Goal: Information Seeking & Learning: Learn about a topic

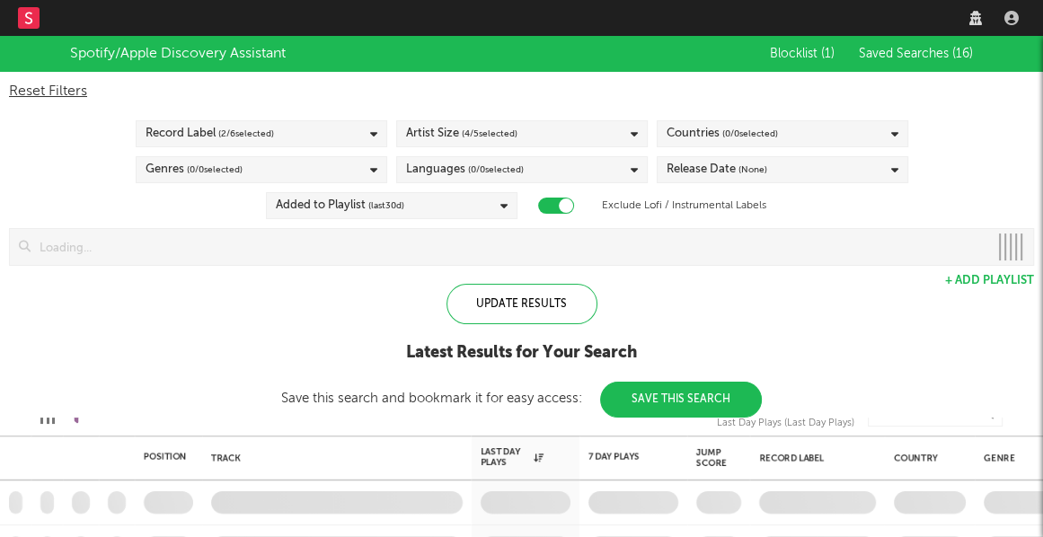
checkbox input "true"
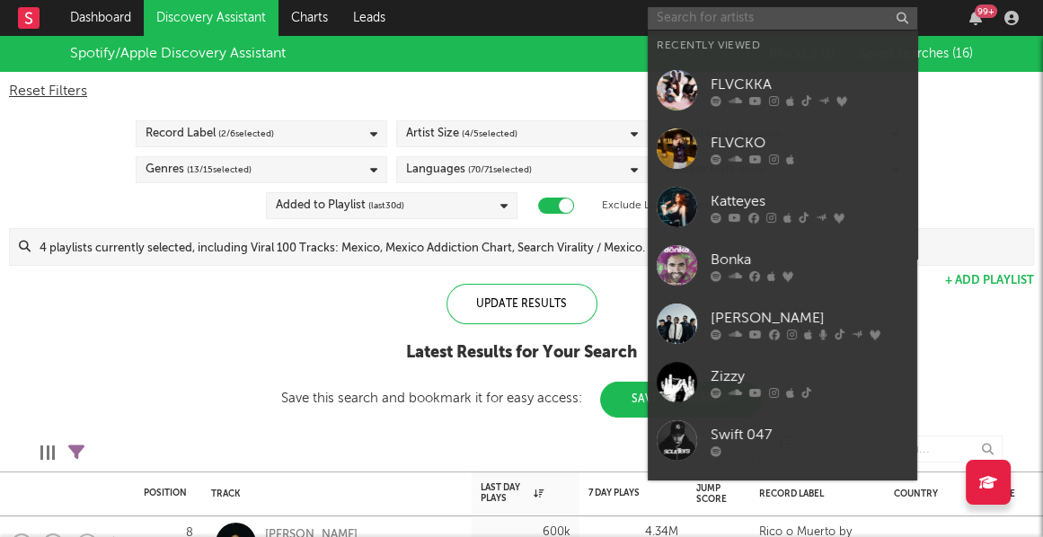
click at [792, 15] on input "text" at bounding box center [783, 18] width 270 height 22
type input "e"
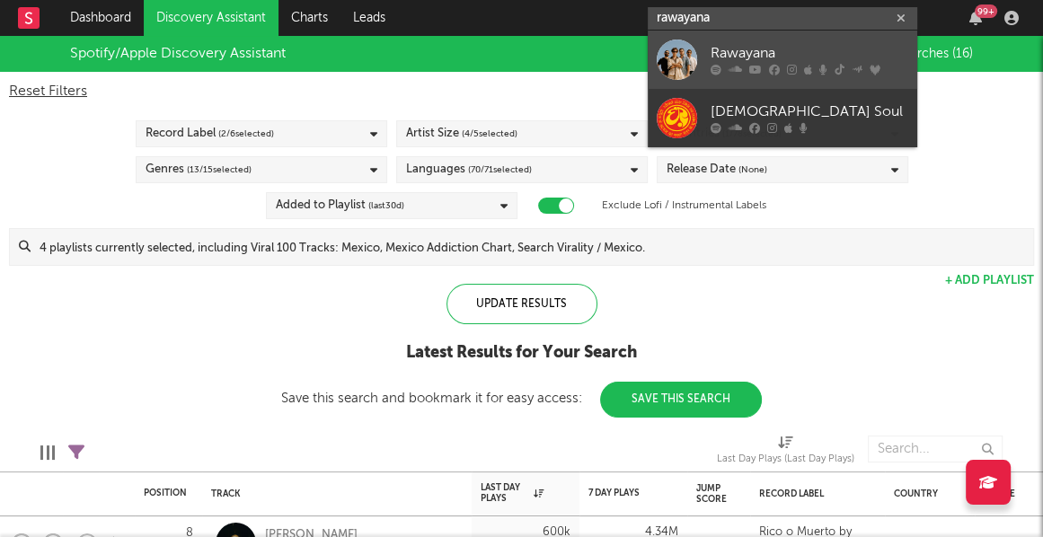
type input "rawayana"
click at [776, 51] on div "Rawayana" at bounding box center [810, 54] width 198 height 22
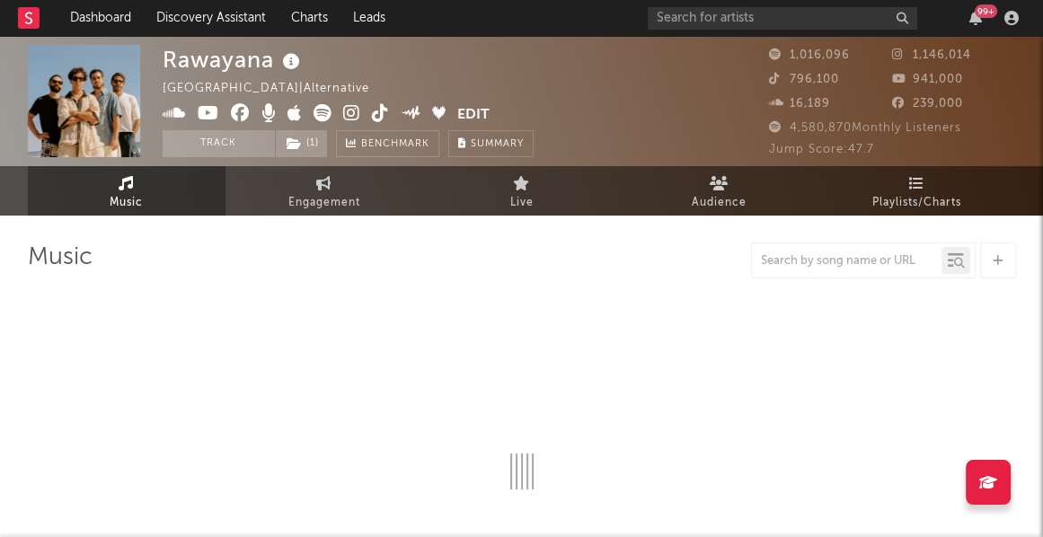
select select "6m"
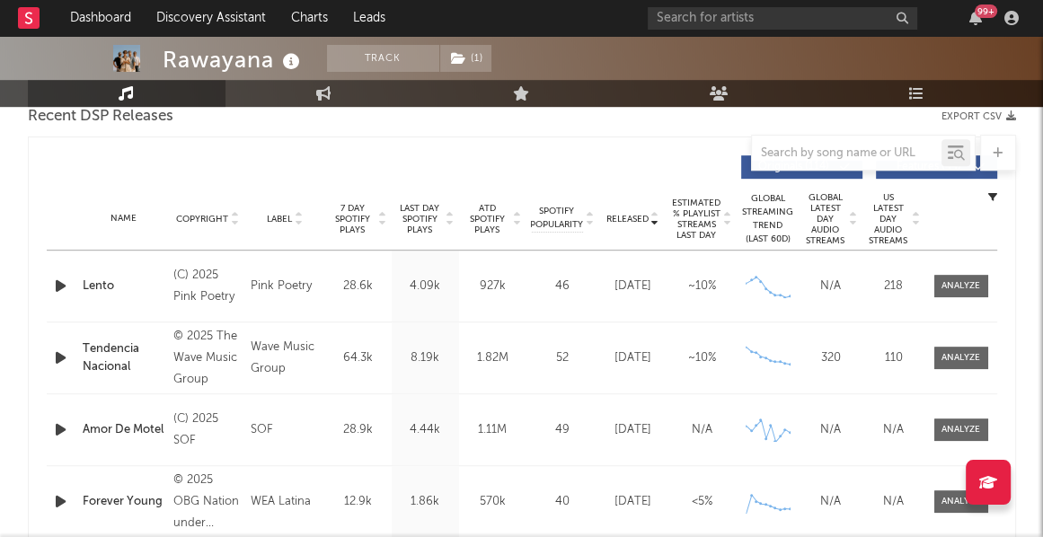
scroll to position [652, 0]
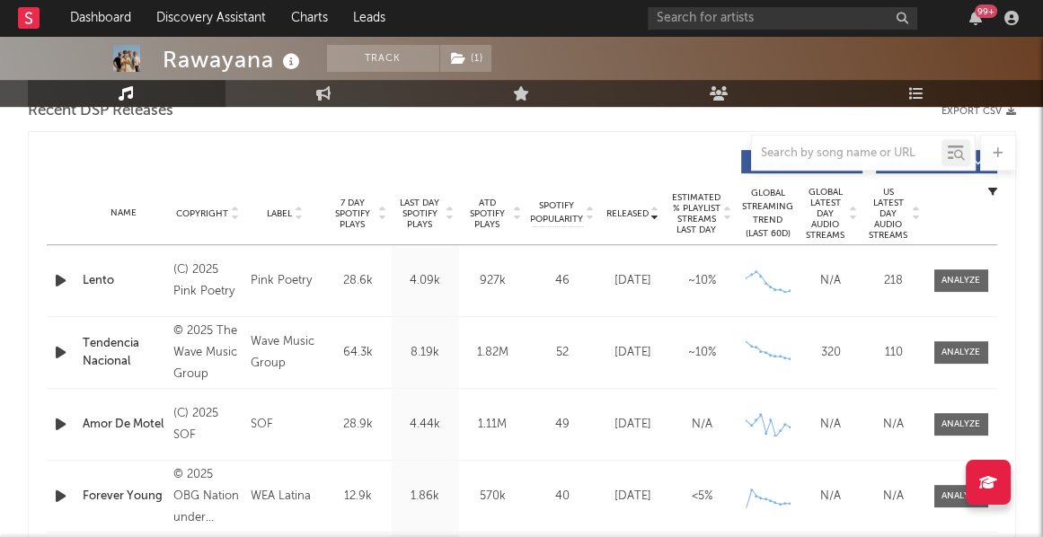
click at [657, 215] on icon at bounding box center [655, 217] width 9 height 7
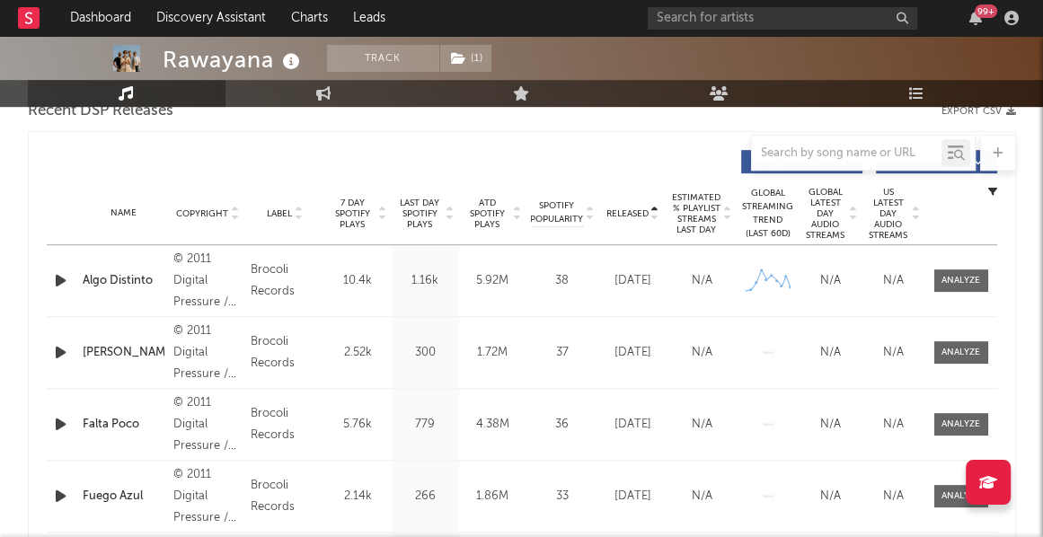
click at [455, 215] on div "Last Day Spotify Plays" at bounding box center [425, 214] width 67 height 32
click at [453, 215] on icon at bounding box center [450, 217] width 9 height 7
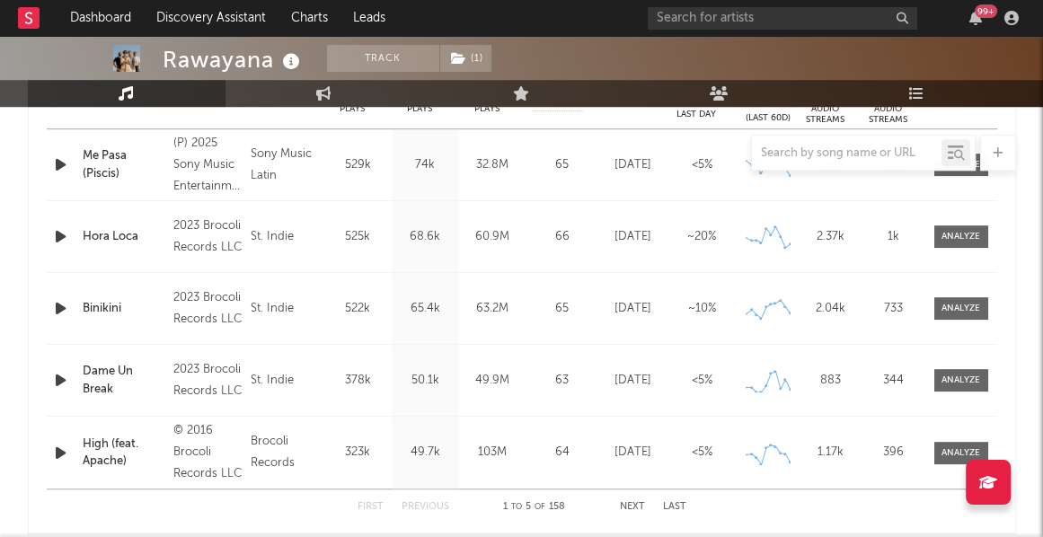
scroll to position [786, 0]
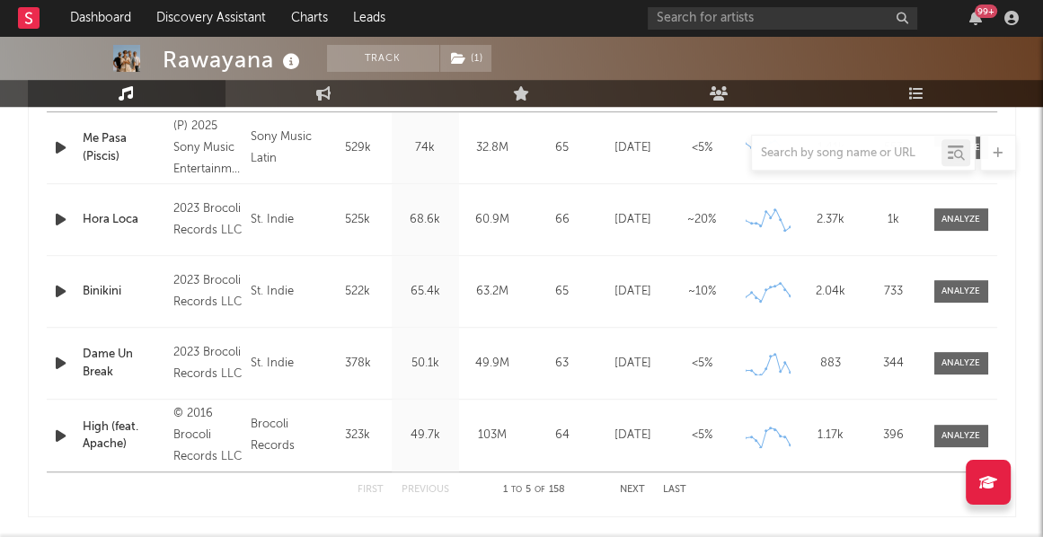
click at [636, 482] on div "First Previous 1 to 5 of 158 Next Last" at bounding box center [522, 490] width 329 height 35
click at [636, 490] on button "Next" at bounding box center [632, 490] width 25 height 10
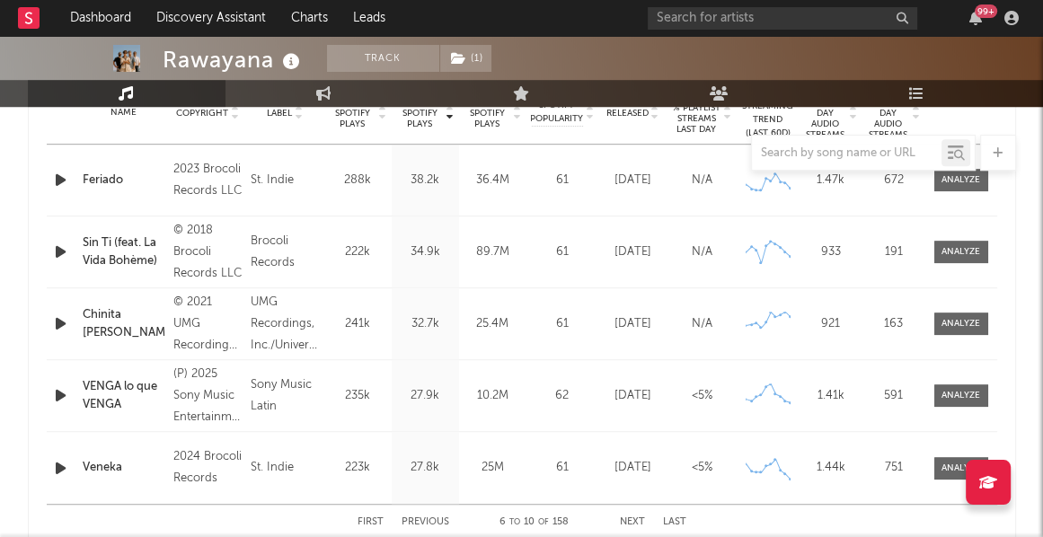
scroll to position [758, 0]
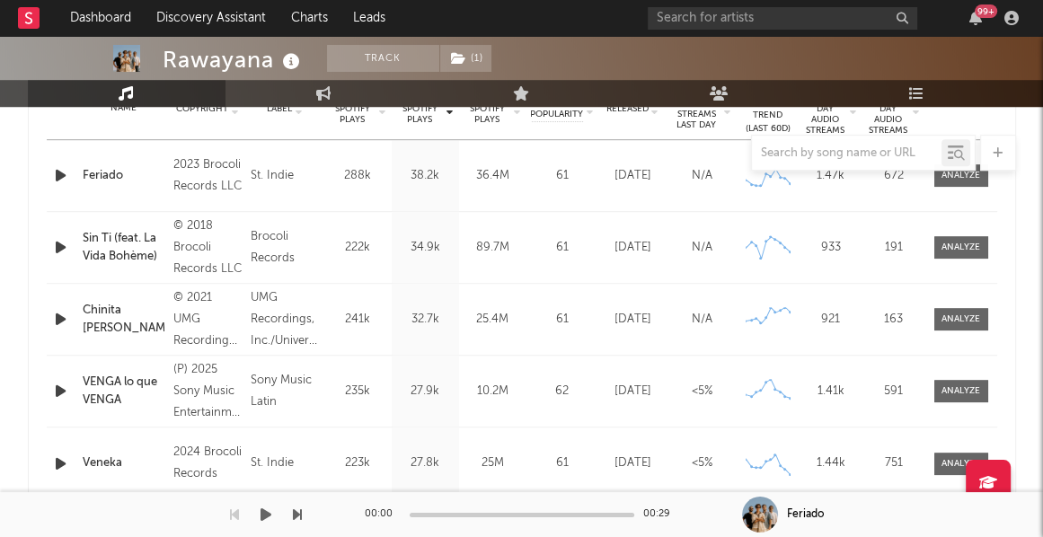
click at [425, 510] on div "00:00 00:29" at bounding box center [522, 515] width 315 height 45
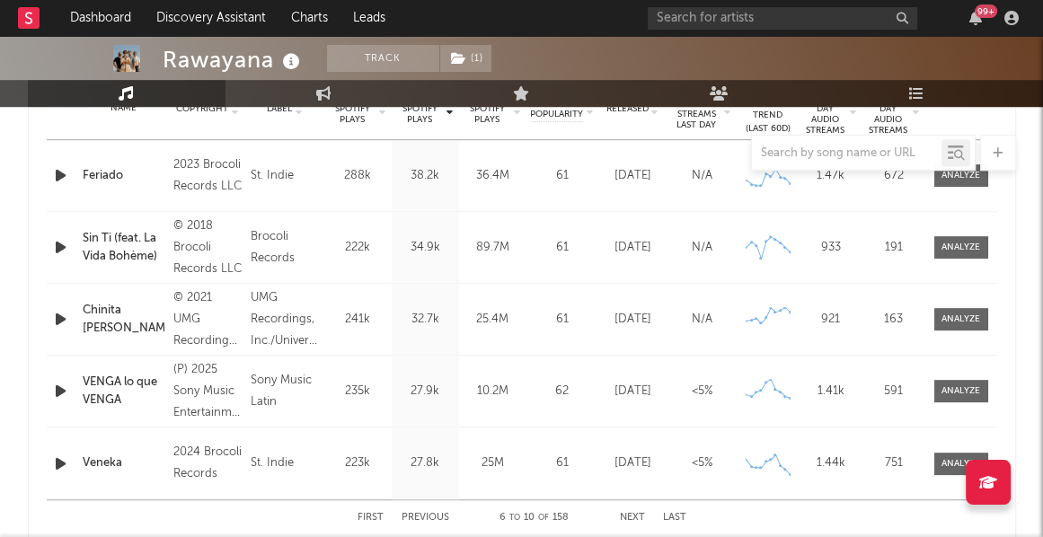
scroll to position [779, 0]
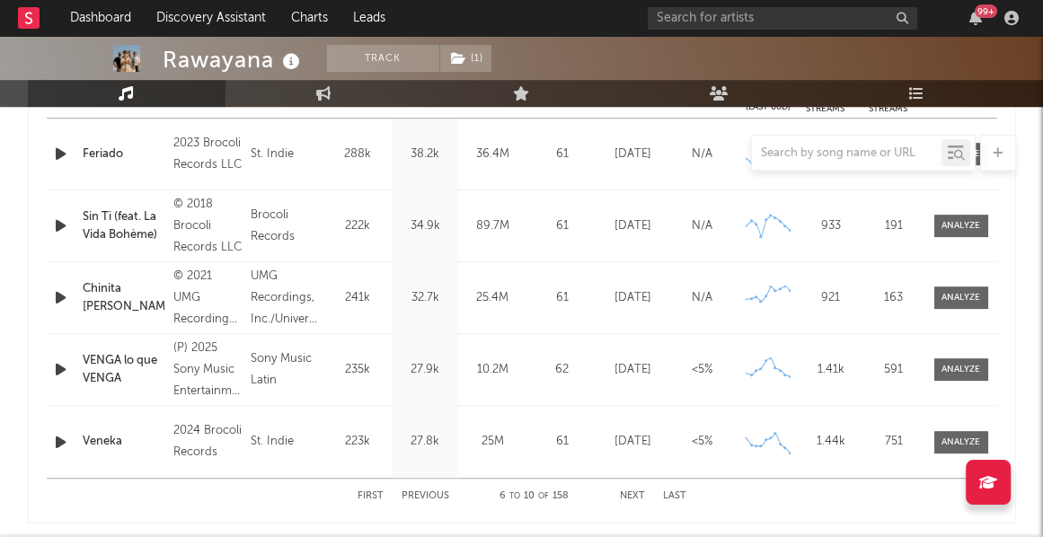
click at [421, 484] on div "First Previous 6 to 10 of 158 Next Last" at bounding box center [522, 496] width 329 height 35
click at [421, 490] on div "First Previous 6 to 10 of 158 Next Last" at bounding box center [522, 496] width 329 height 35
click at [421, 493] on button "Previous" at bounding box center [426, 497] width 48 height 10
